Goal: Transaction & Acquisition: Purchase product/service

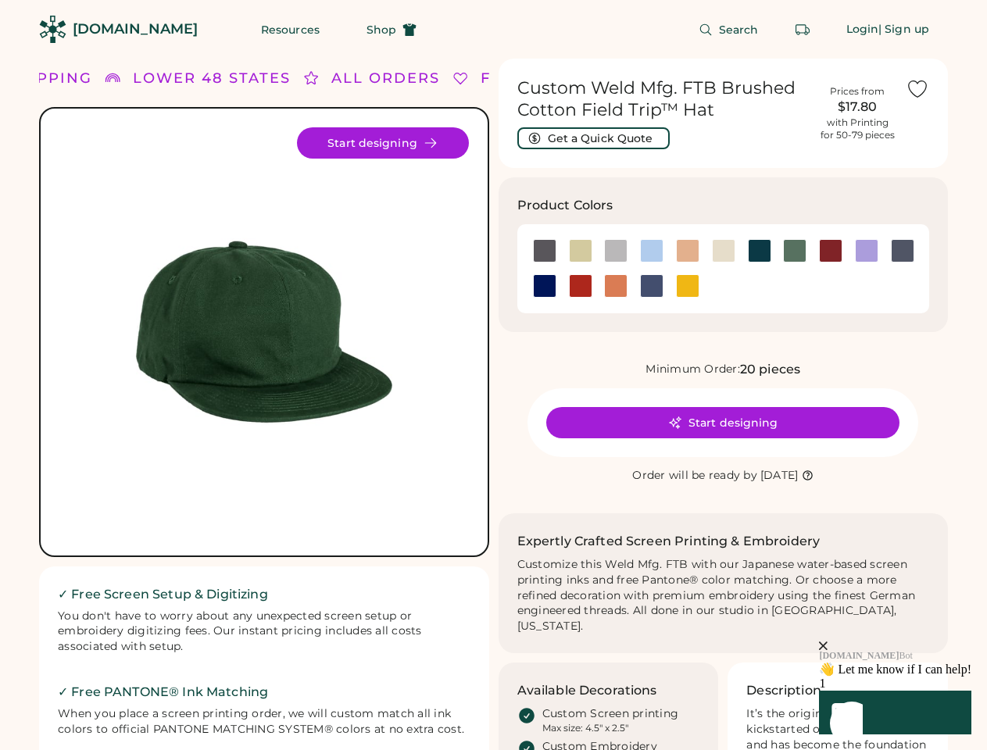
click at [493, 375] on div "FREE SHIPPING LOWER 48 STATES ALL ORDERS FREE SHIPPING LOWER 48 STATES ALL ORDE…" at bounding box center [493, 572] width 909 height 1027
click at [493, 404] on div "FREE SHIPPING LOWER 48 STATES ALL ORDERS FREE SHIPPING LOWER 48 STATES ALL ORDE…" at bounding box center [493, 572] width 909 height 1027
click at [264, 404] on img at bounding box center [263, 331] width 409 height 409
click at [264, 78] on div "LOWER 48 STATES" at bounding box center [194, 78] width 158 height 21
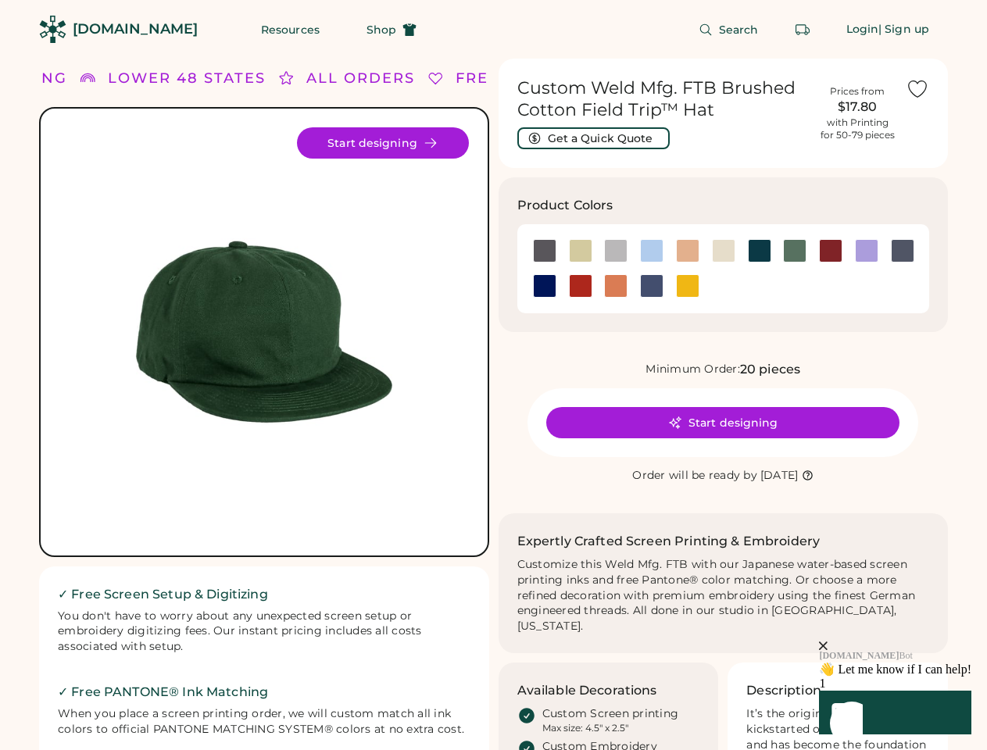
click at [493, 78] on div "FREE SHIPPING LOWER 48 STATES ALL ORDERS FREE SHIPPING LOWER 48 STATES ALL ORDE…" at bounding box center [493, 572] width 909 height 1027
click at [212, 78] on div "LOWER 48 STATES" at bounding box center [174, 78] width 158 height 21
click at [311, 78] on div "ALL ORDERS" at bounding box center [341, 78] width 109 height 21
click at [385, 78] on div "FREE SHIPPING LOWER 48 STATES ALL ORDERS FREE SHIPPING LOWER 48 STATES ALL ORDE…" at bounding box center [498, 78] width 1180 height 21
